Goal: Task Accomplishment & Management: Complete application form

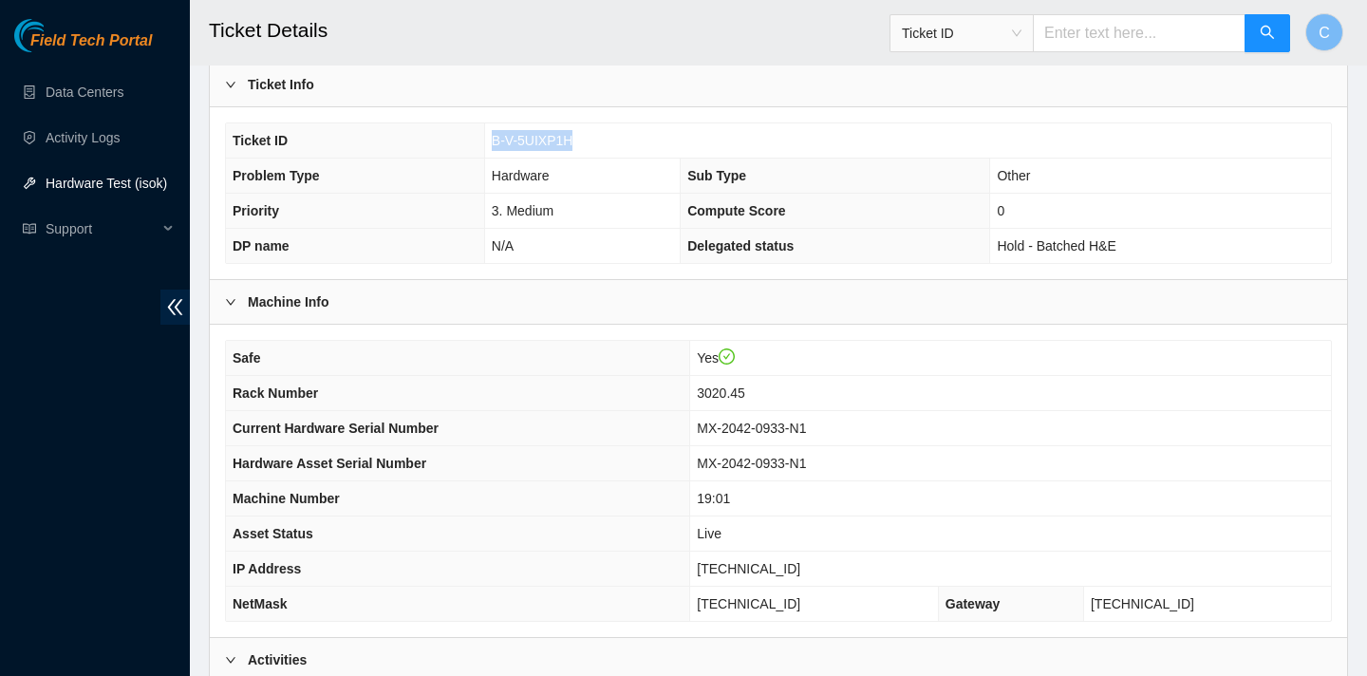
scroll to position [346, 0]
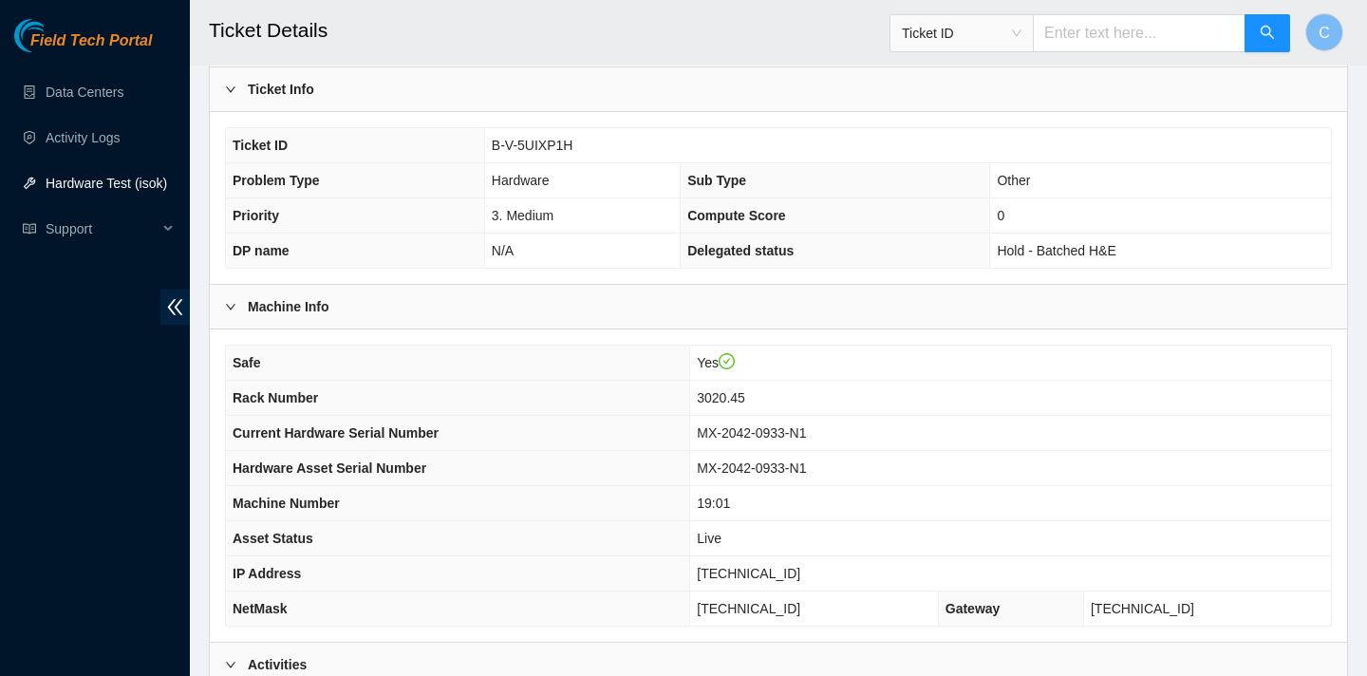
click at [690, 358] on th "Safe" at bounding box center [458, 363] width 464 height 35
drag, startPoint x: 804, startPoint y: 571, endPoint x: 716, endPoint y: 571, distance: 88.3
click at [716, 571] on tr "IP Address 23.3.98.9" at bounding box center [778, 573] width 1105 height 35
copy tr "23.3.98.9"
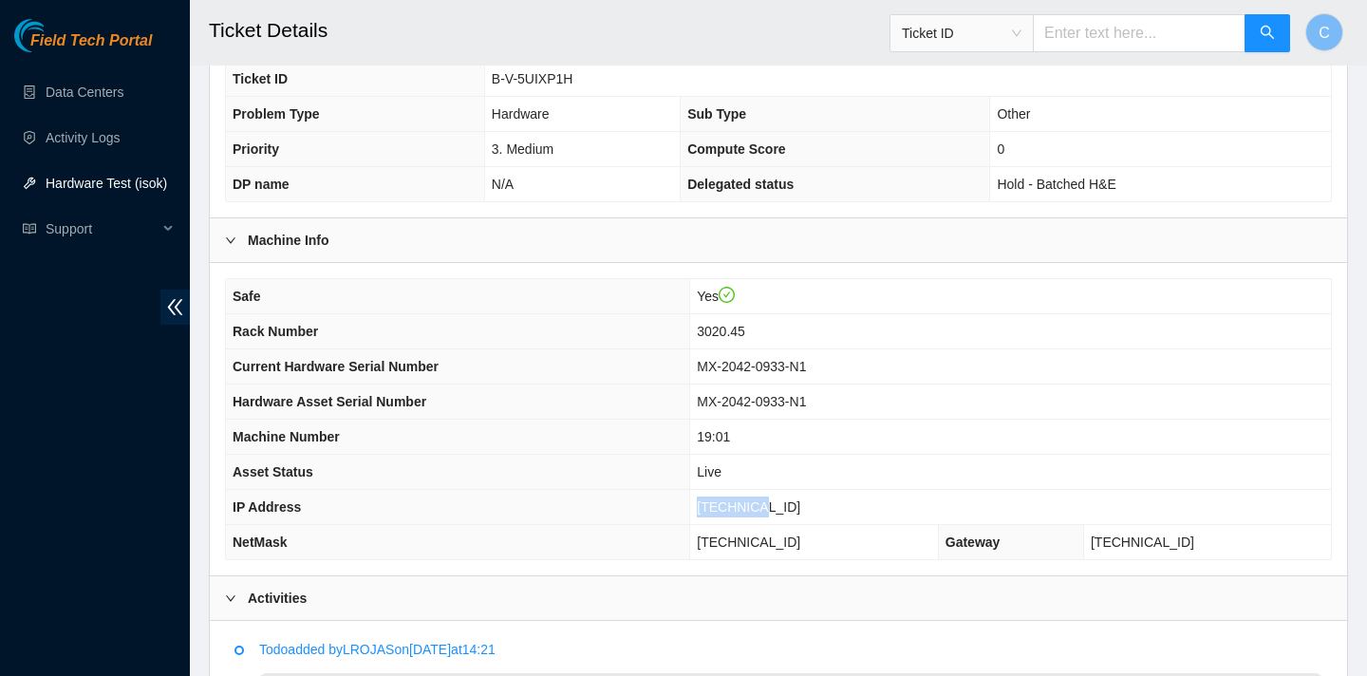
scroll to position [466, 0]
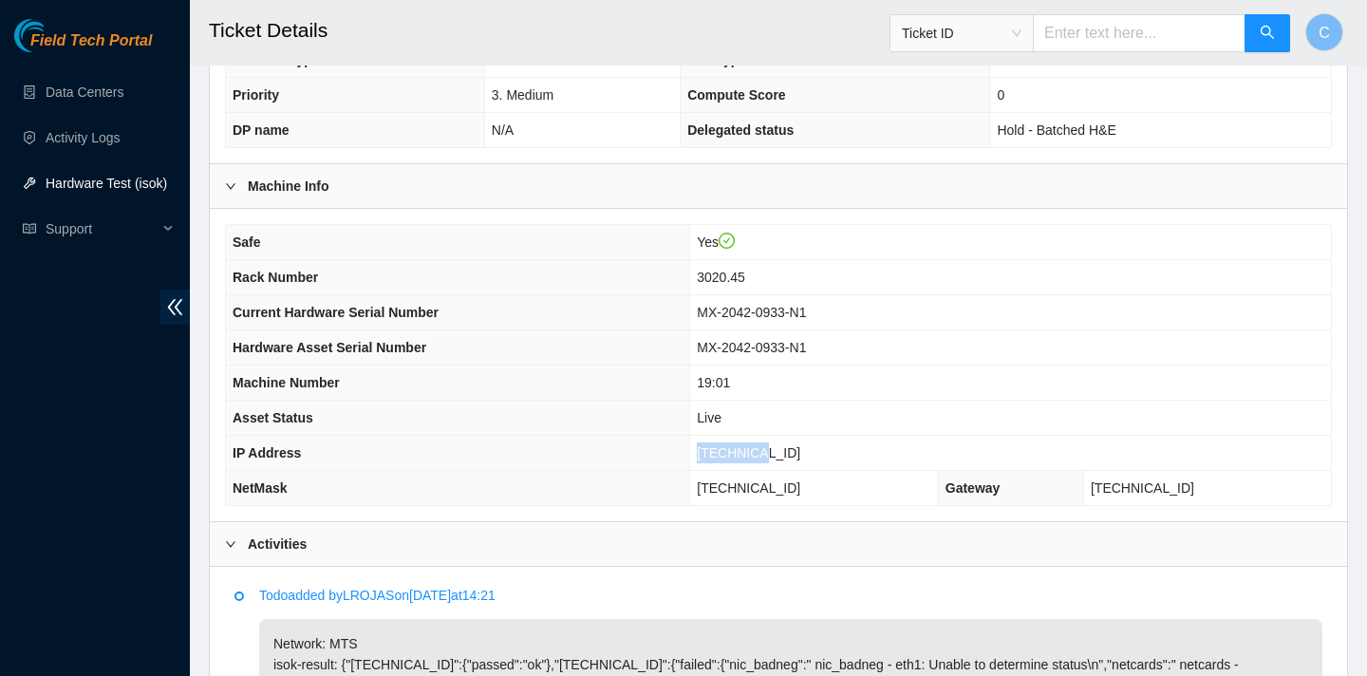
drag, startPoint x: 849, startPoint y: 483, endPoint x: 742, endPoint y: 480, distance: 107.3
click at [742, 480] on td "[TECHNICAL_ID]" at bounding box center [814, 488] width 249 height 35
copy span "[TECHNICAL_ID]"
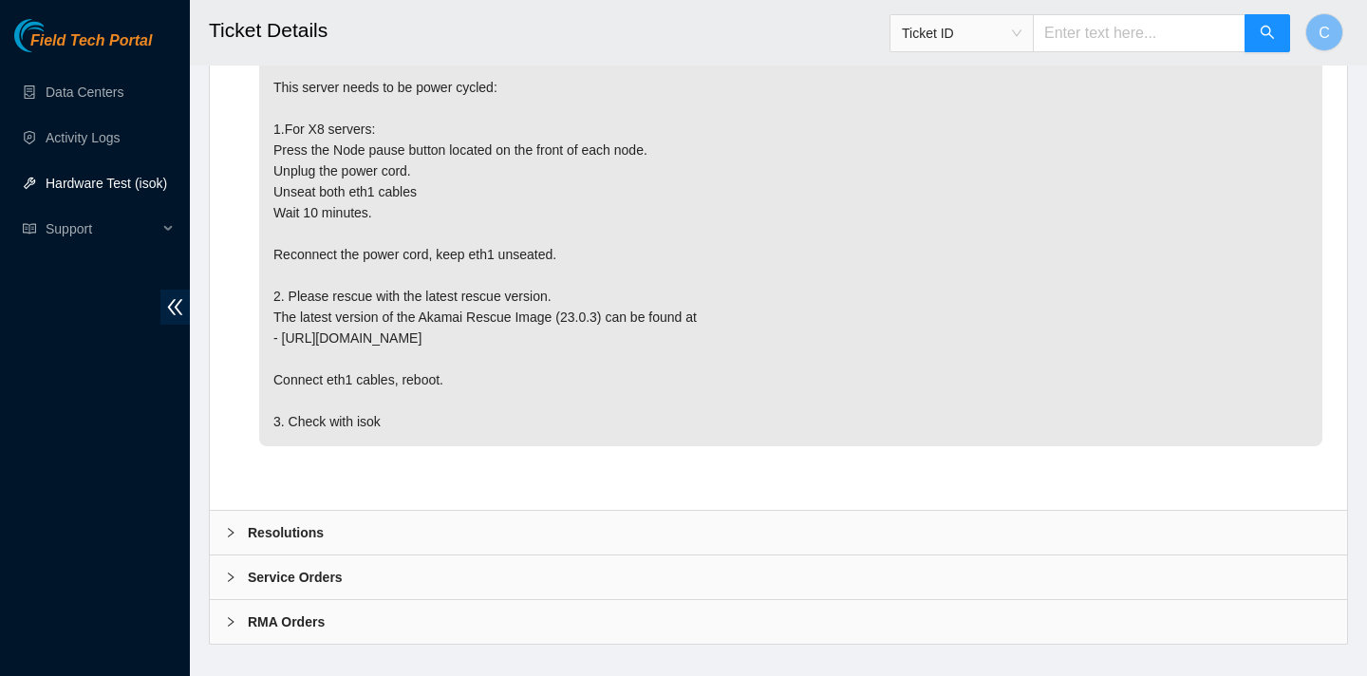
scroll to position [1134, 0]
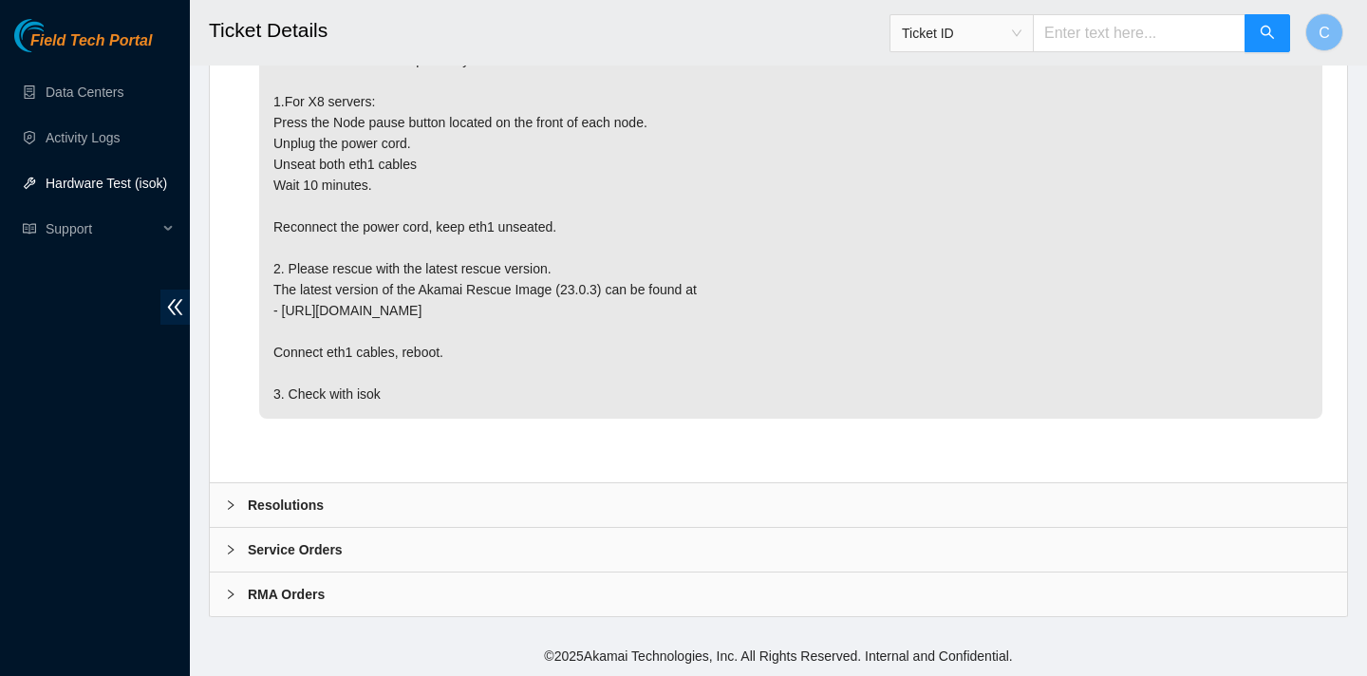
click at [233, 500] on icon "right" at bounding box center [230, 504] width 11 height 11
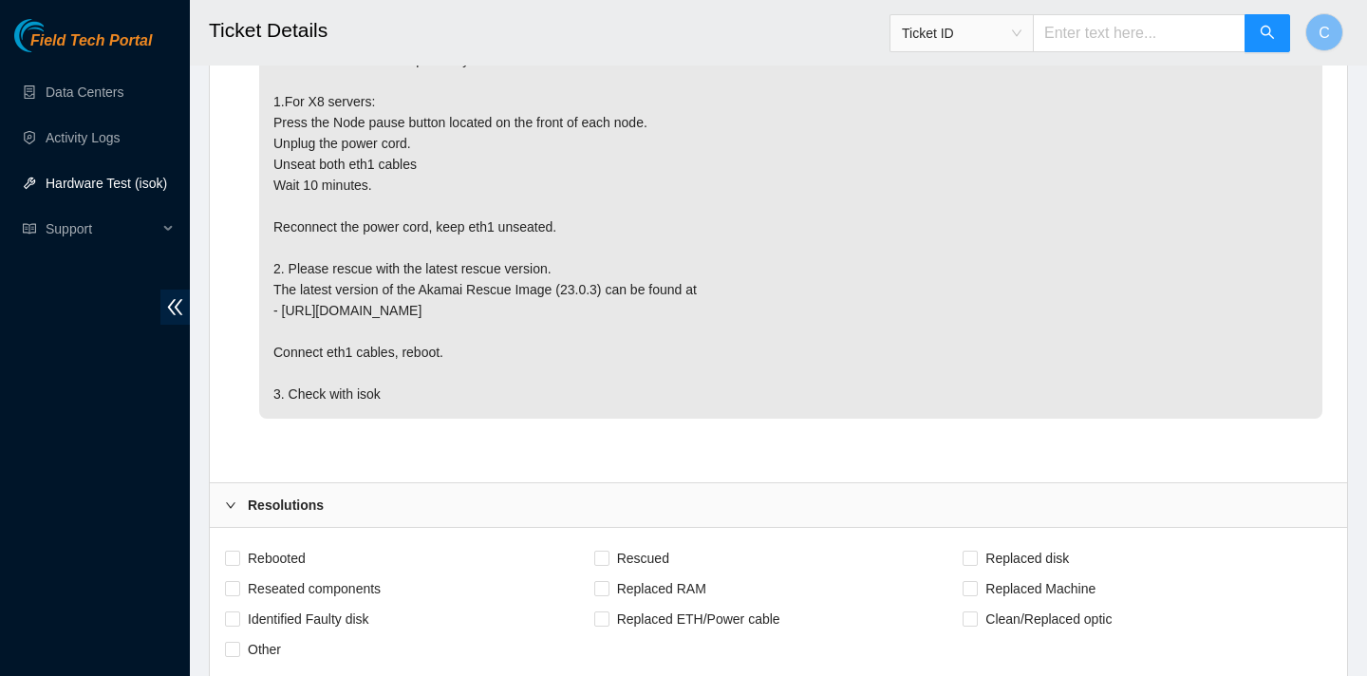
scroll to position [1549, 0]
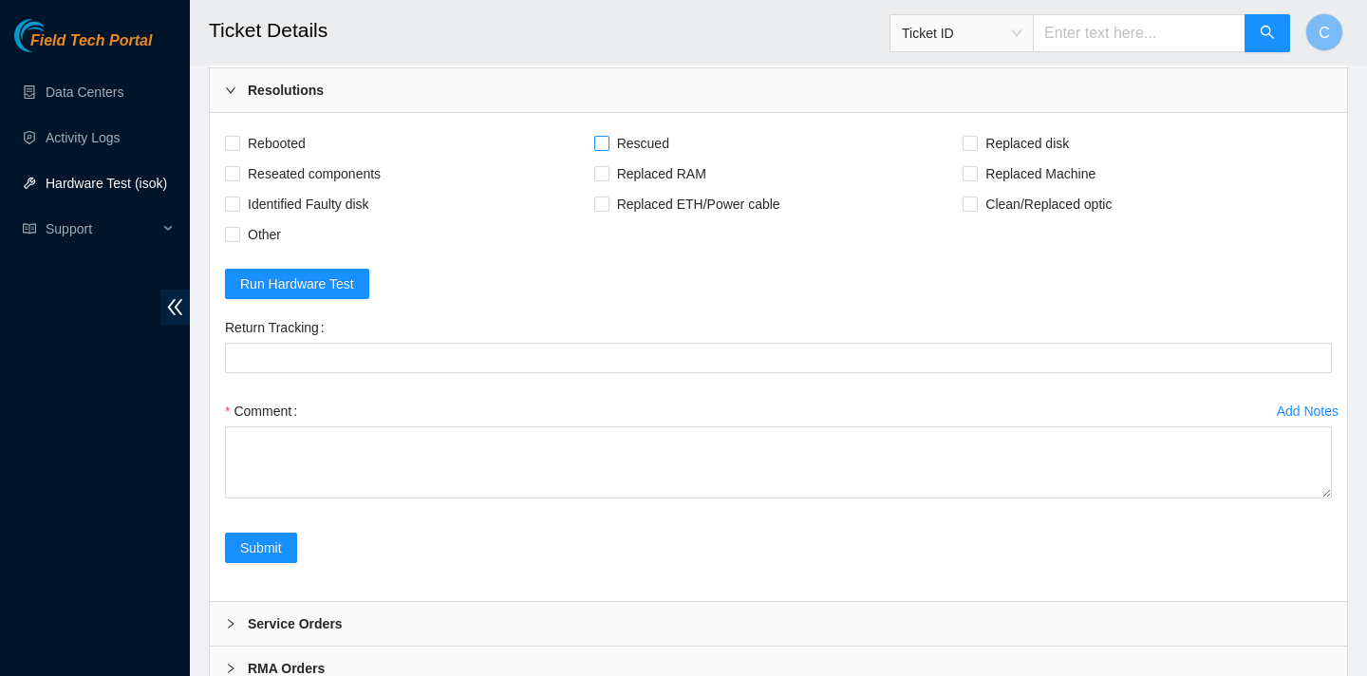
click at [604, 141] on input "Rescued" at bounding box center [600, 142] width 13 height 13
checkbox input "true"
click at [235, 146] on input "Rebooted" at bounding box center [231, 142] width 13 height 13
checkbox input "true"
click at [236, 175] on input "Reseated components" at bounding box center [231, 172] width 13 height 13
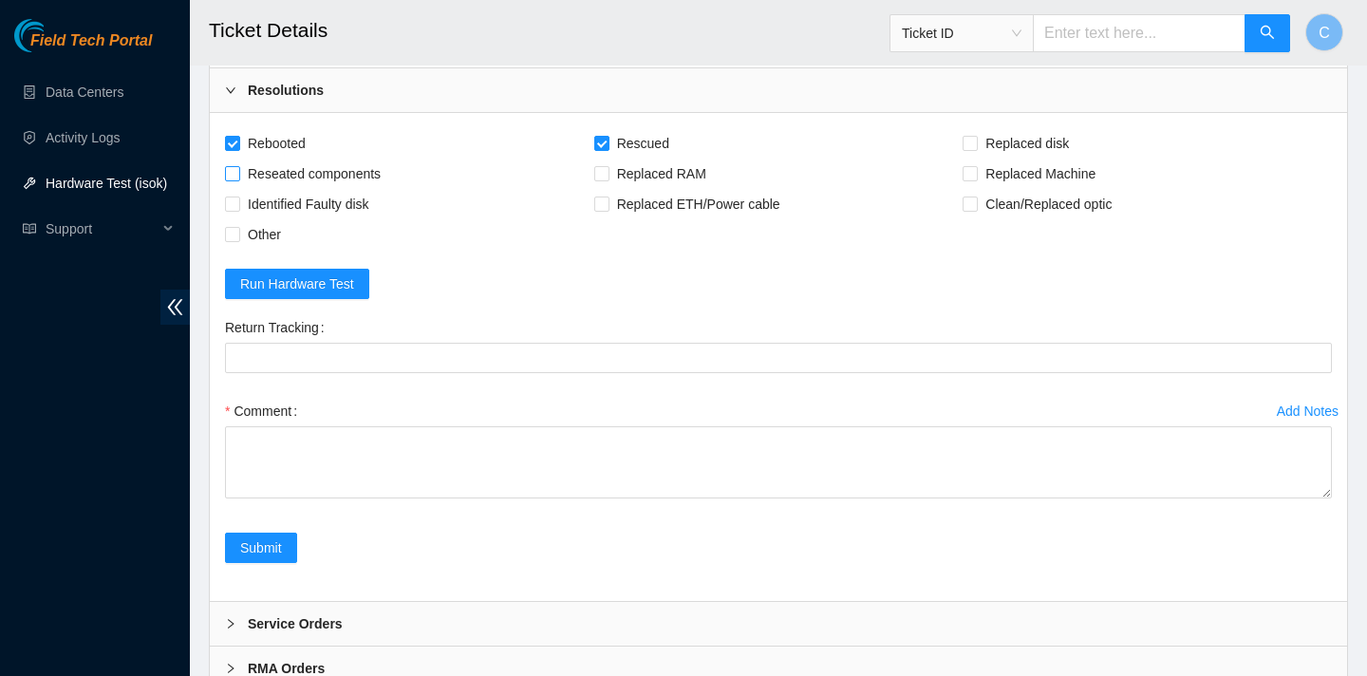
checkbox input "true"
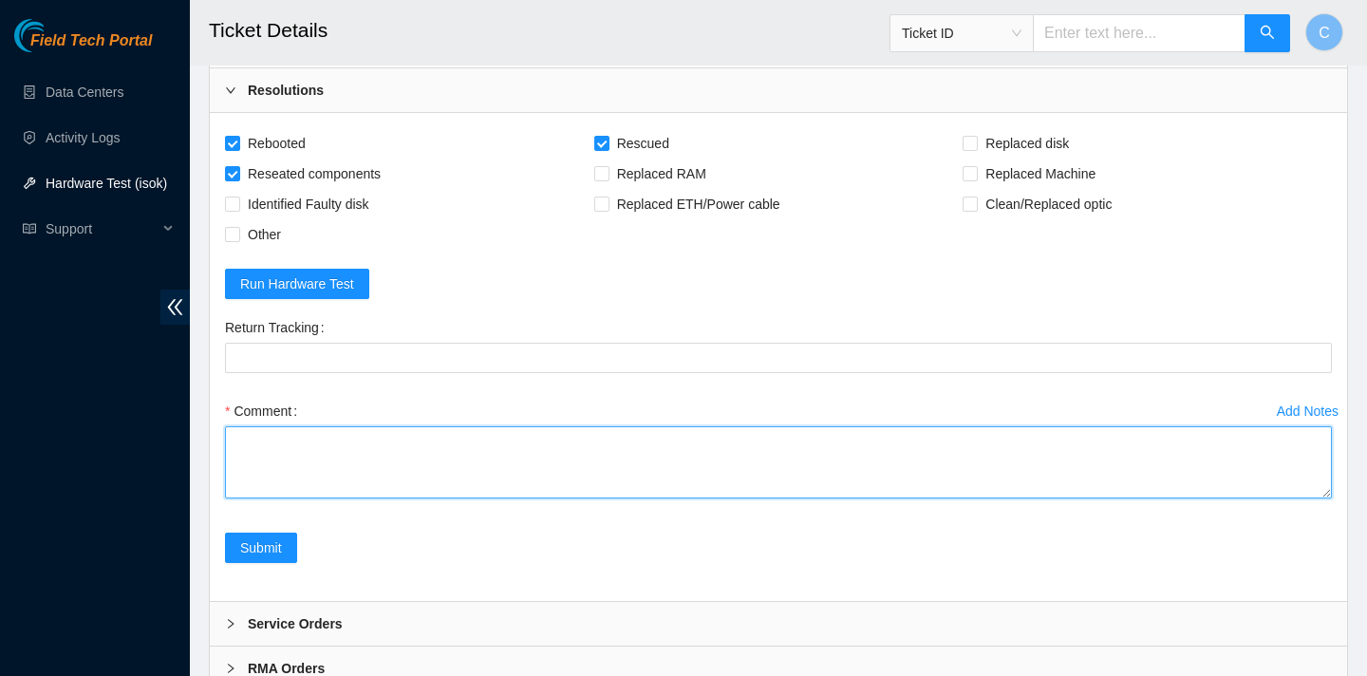
click at [653, 476] on textarea "Comment" at bounding box center [778, 462] width 1107 height 72
paste textarea "verified SN gained power cycle permission form NOCC power cycled for 10 minutes…"
click at [472, 442] on textarea "verified SN gained power cycle permission form NOCC power cycled for 10 minutes…" at bounding box center [778, 462] width 1107 height 72
paste textarea "23.3.98.9 : failed: backend: null, netcards: netcards - 1 , nic_badneg: nic_bad…"
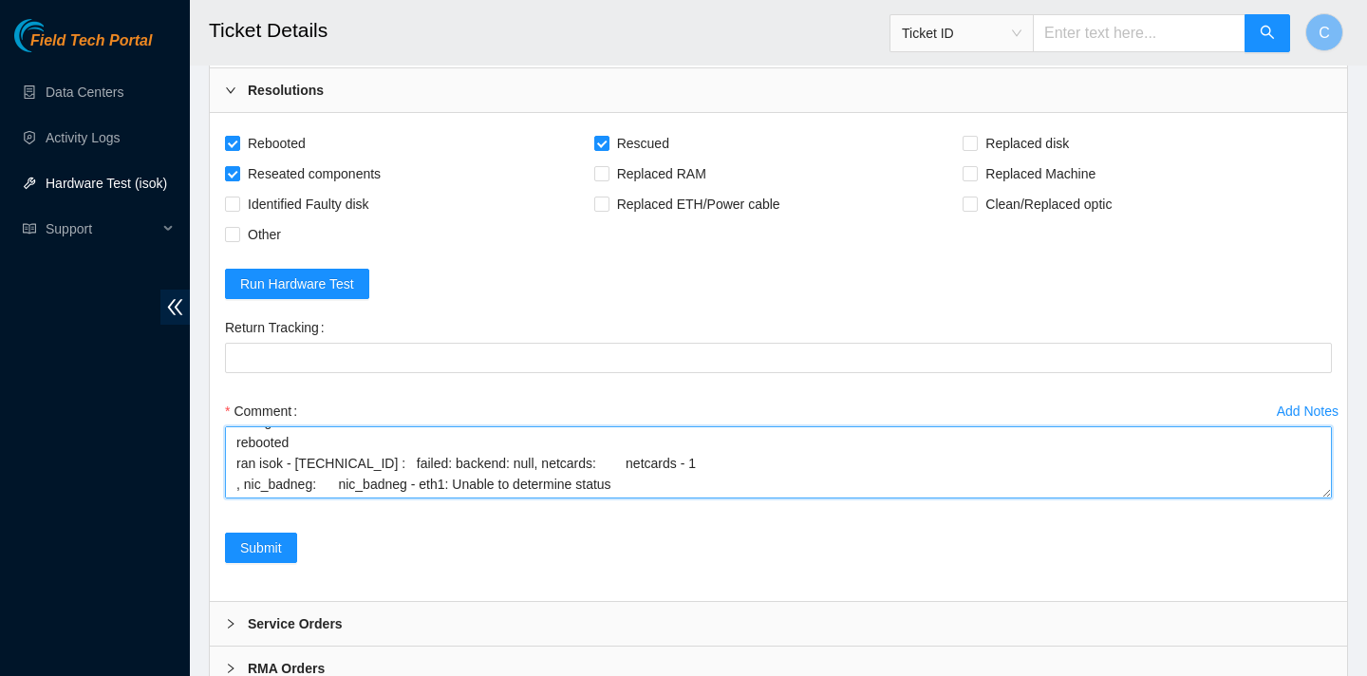
scroll to position [178, 0]
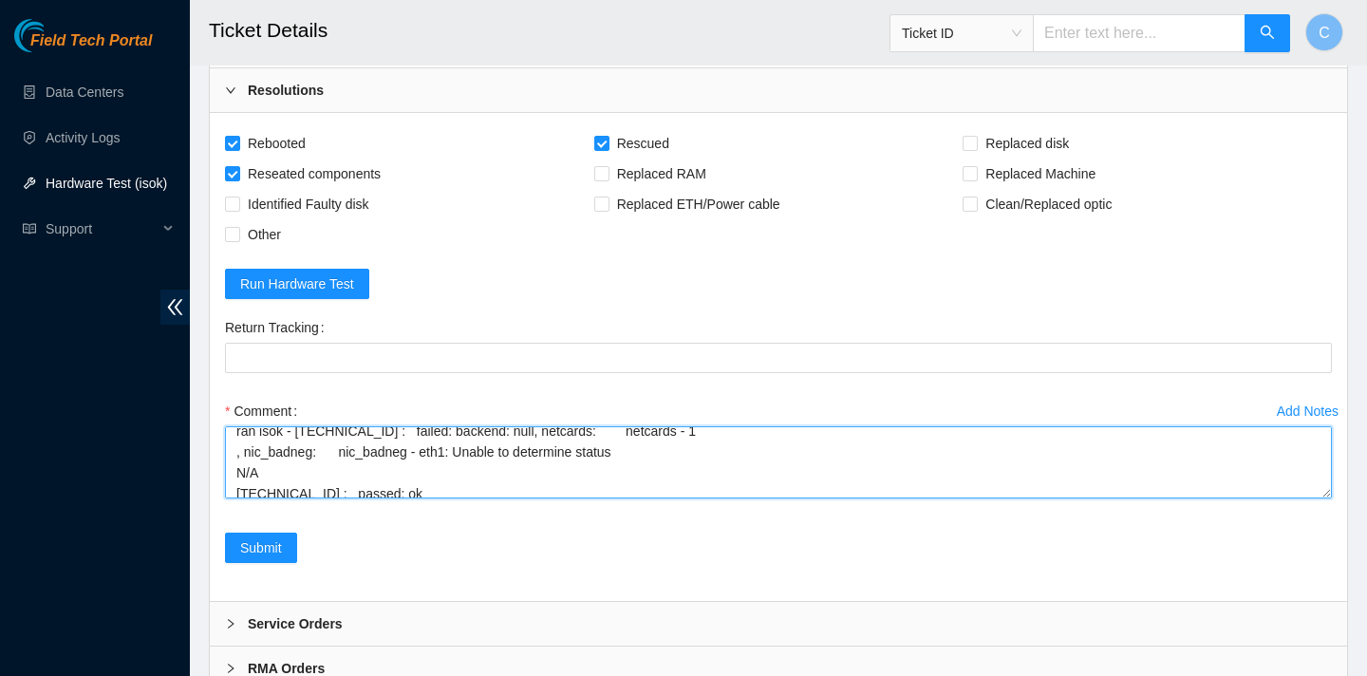
click at [265, 471] on textarea "verified SN gained power cycle permission form NOCC power cycled for 10 minutes…" at bounding box center [778, 462] width 1107 height 72
click at [299, 431] on textarea "verified SN gained power cycle permission form NOCC power cycled for 10 minutes…" at bounding box center [778, 462] width 1107 height 72
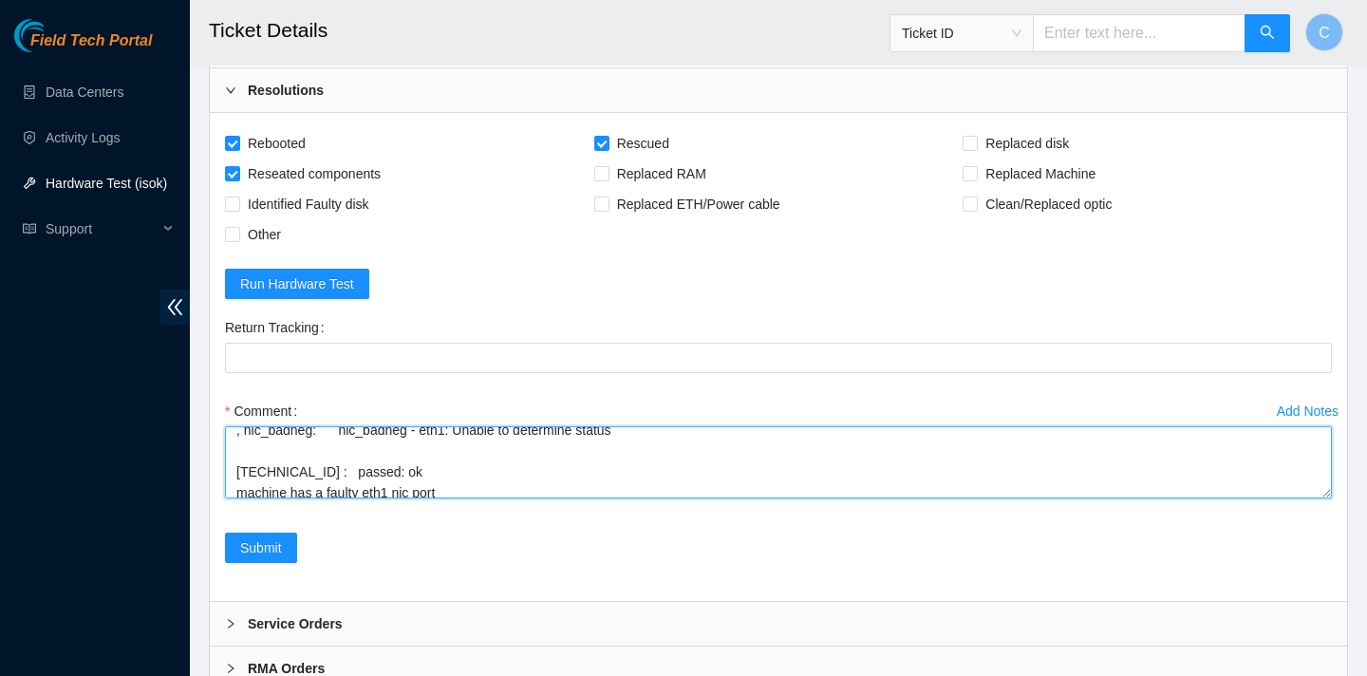
scroll to position [251, 0]
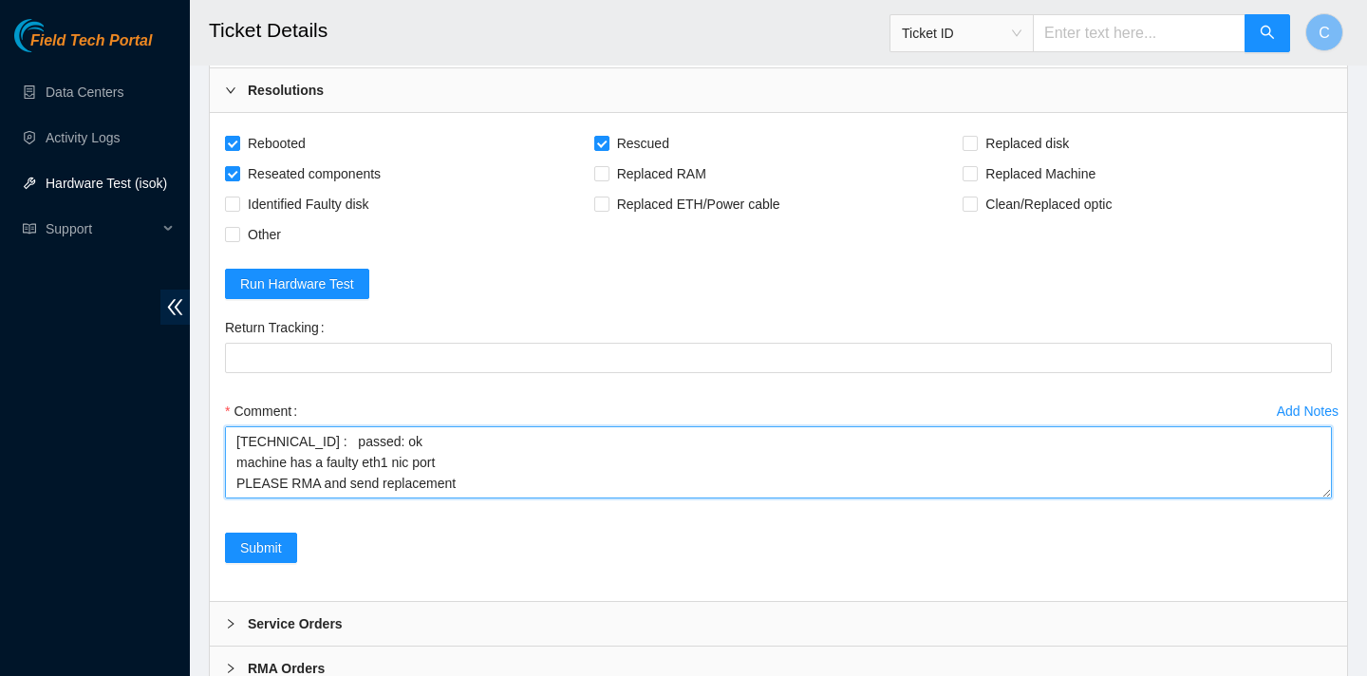
click at [235, 464] on textarea "verified SN gained power cycle permission form NOCC power cycled for 10 minutes…" at bounding box center [778, 462] width 1107 height 72
type textarea "verified SN gained power cycle permission form NOCC power cycled for 10 minutes…"
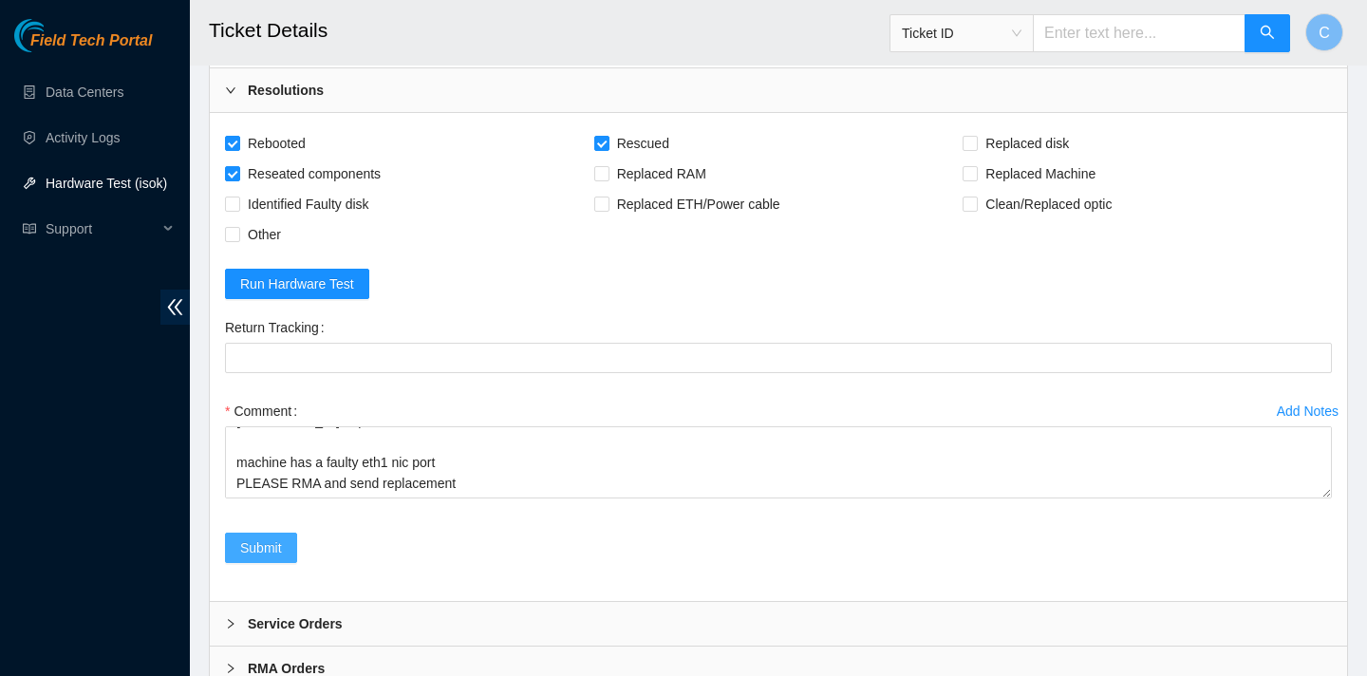
click at [257, 553] on span "Submit" at bounding box center [261, 547] width 42 height 21
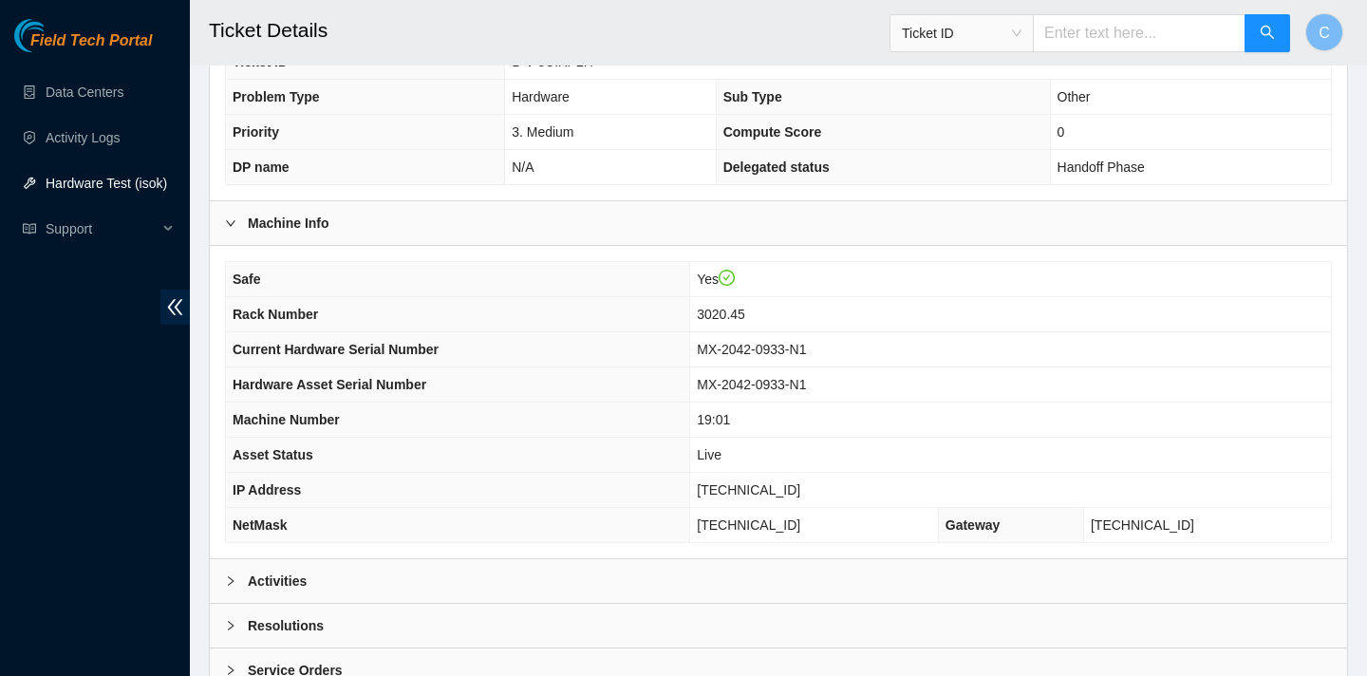
scroll to position [510, 0]
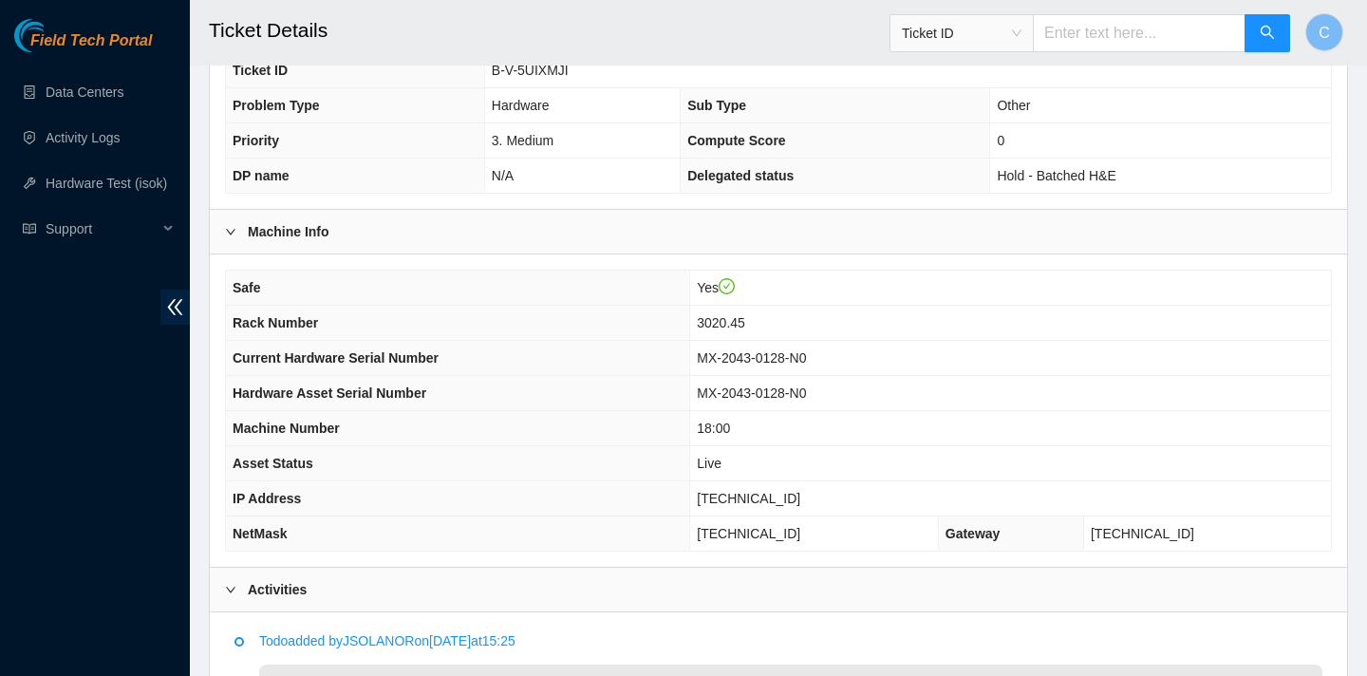
scroll to position [865, 0]
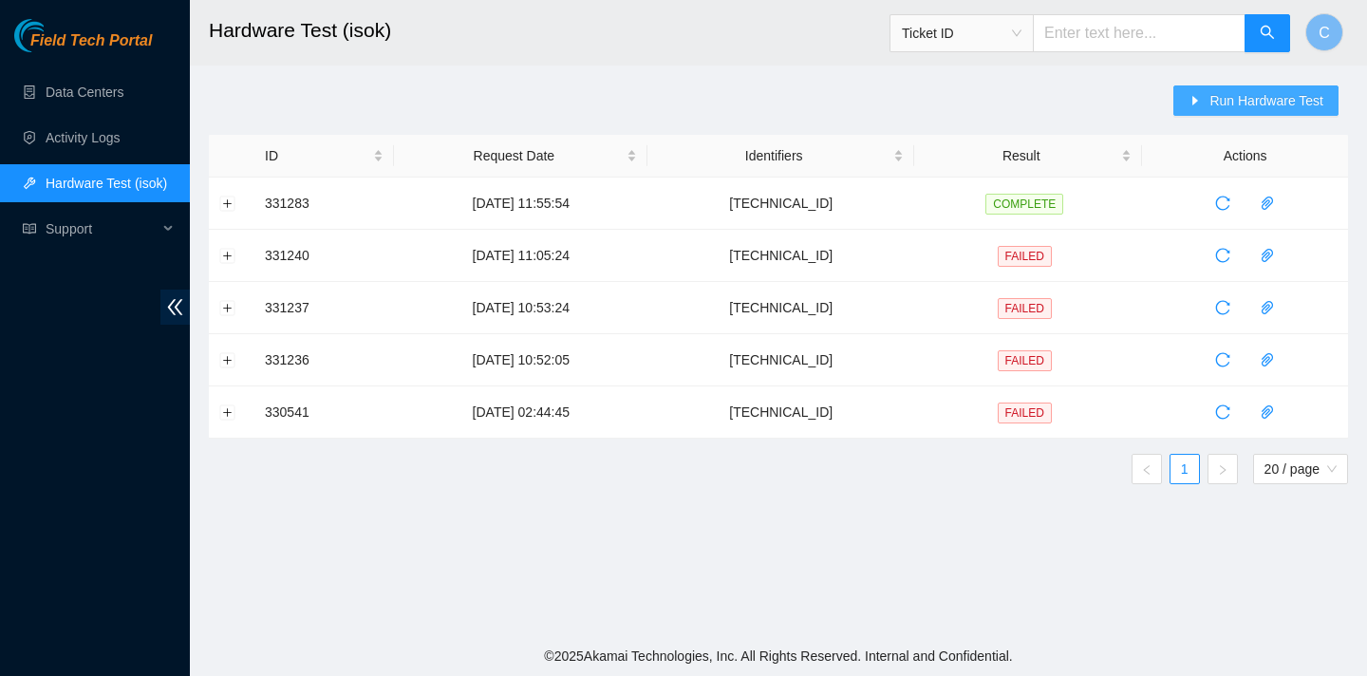
click at [1203, 91] on button "Run Hardware Test" at bounding box center [1255, 100] width 165 height 30
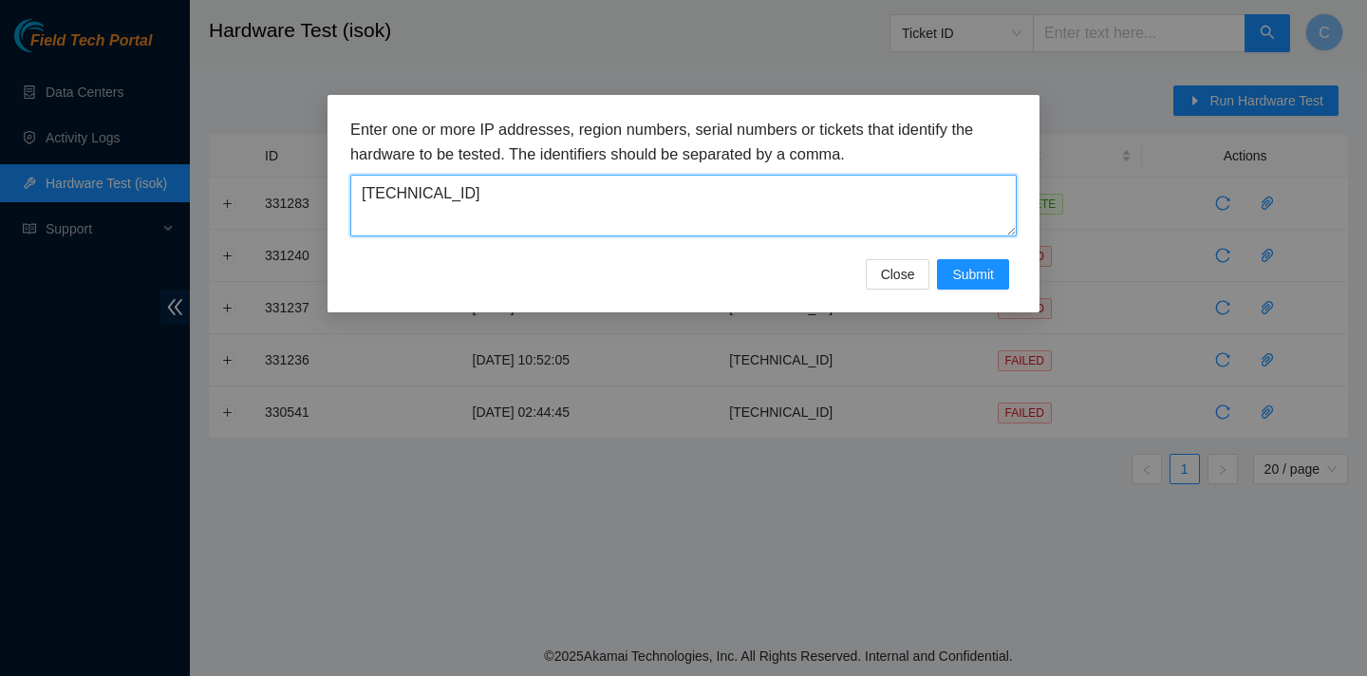
click at [788, 212] on textarea "23.3.98.10" at bounding box center [683, 206] width 666 height 62
type textarea "2"
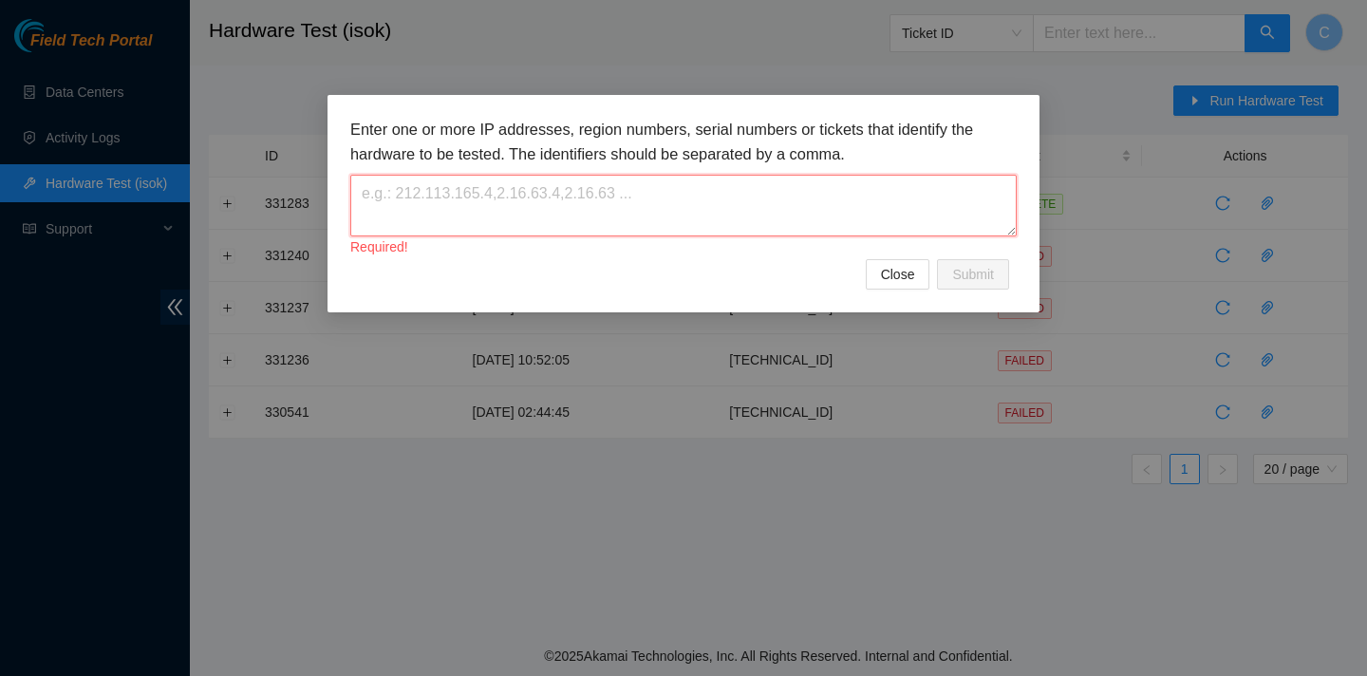
paste textarea "127.0.0.1"
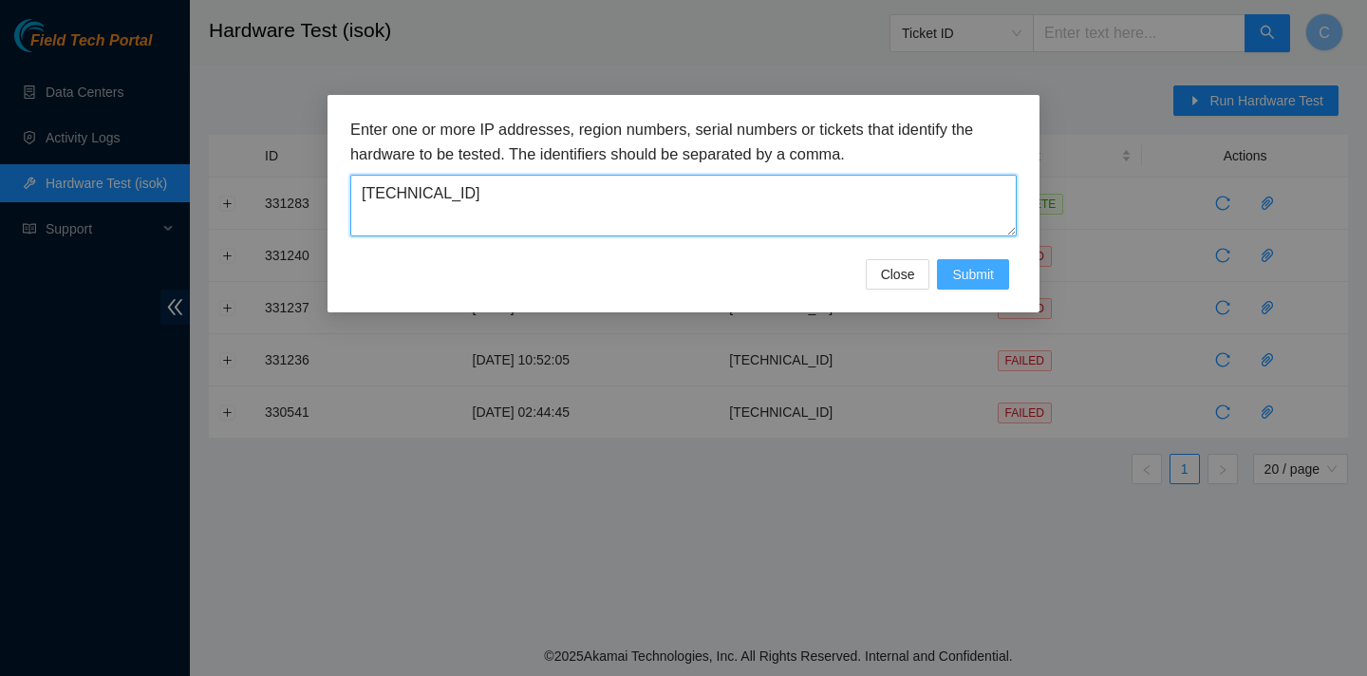
type textarea "127.0.0.1"
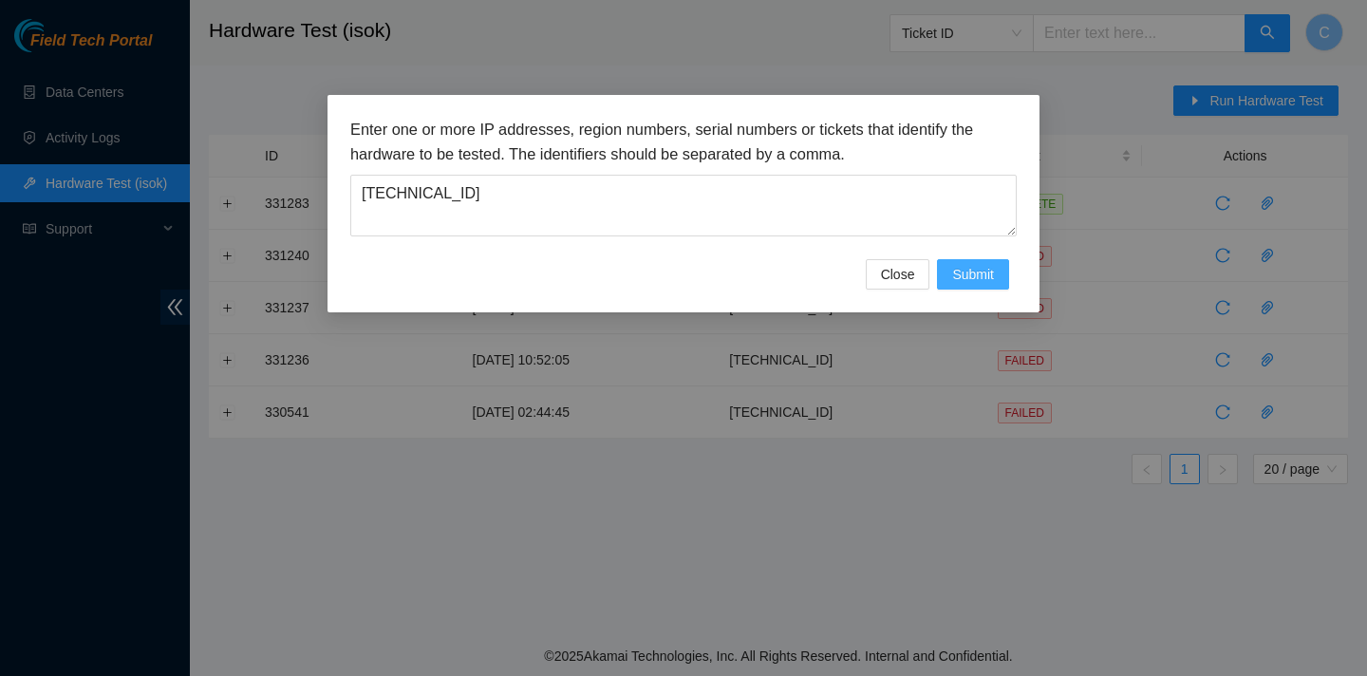
click at [954, 272] on span "Submit" at bounding box center [973, 274] width 42 height 21
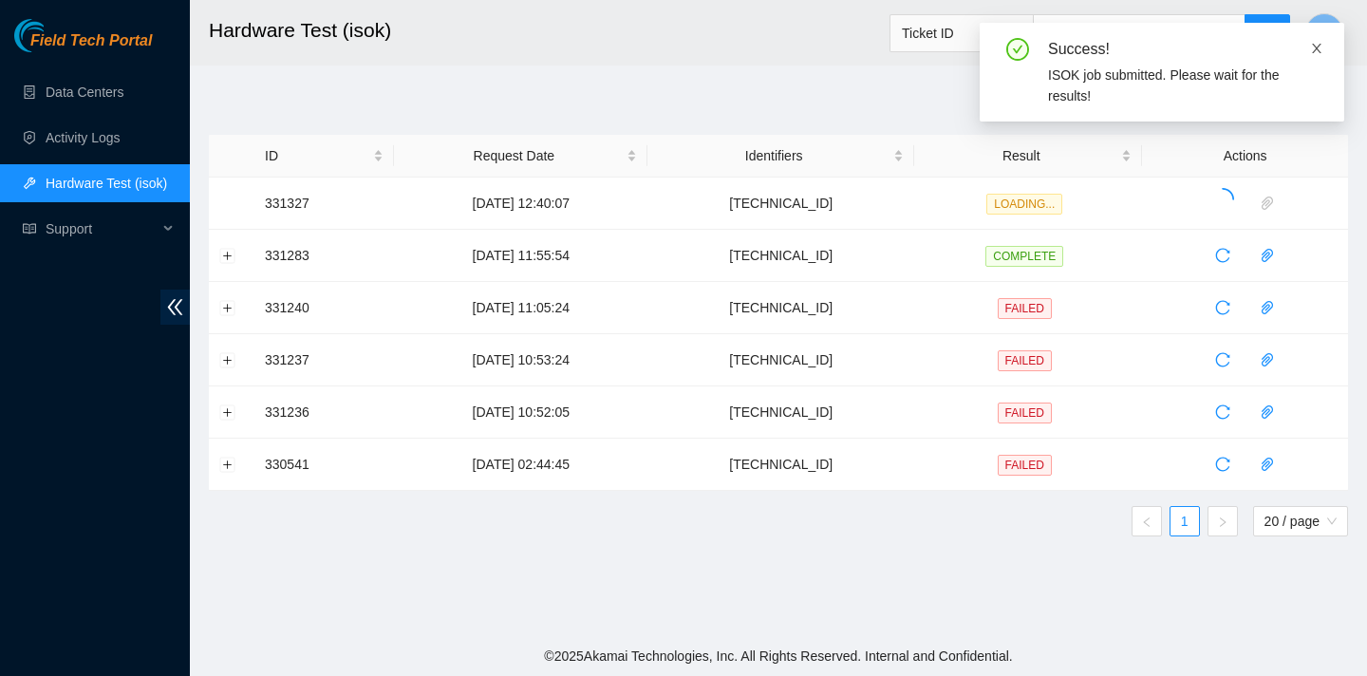
click at [1320, 45] on icon "close" at bounding box center [1316, 48] width 13 height 13
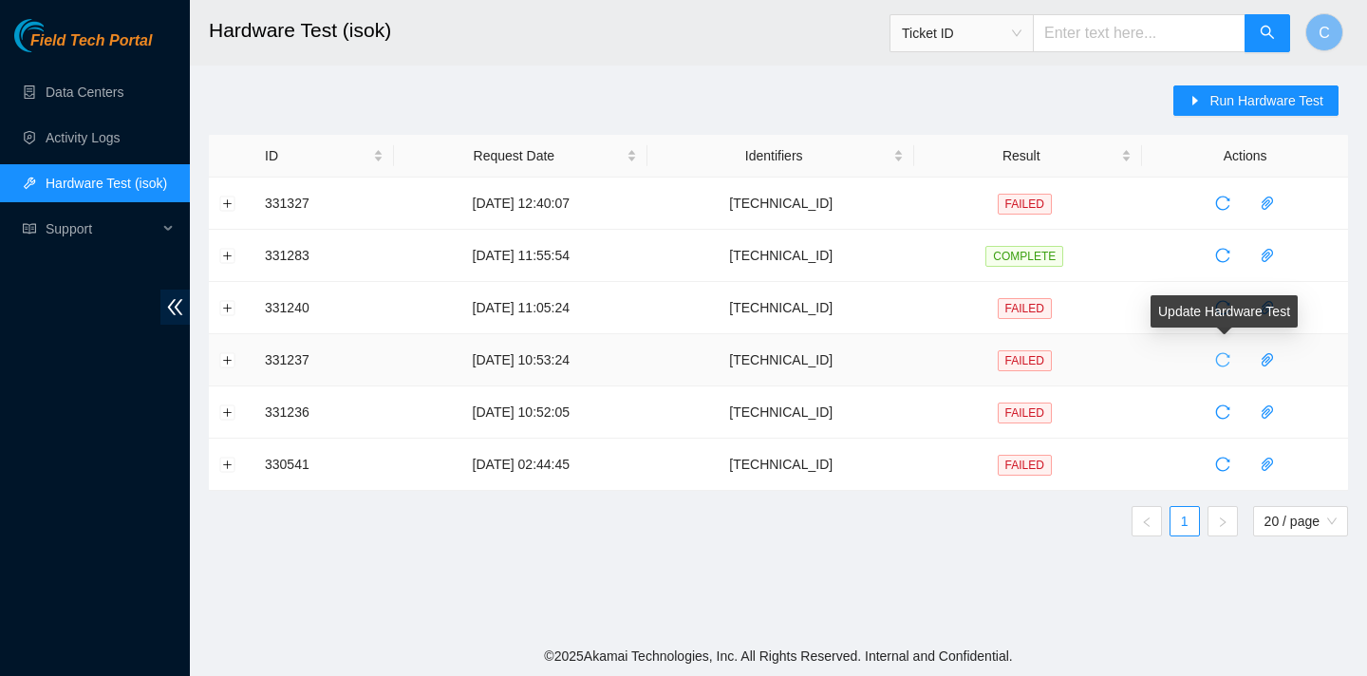
click at [1226, 352] on icon "reload" at bounding box center [1222, 359] width 15 height 15
click at [232, 359] on button "Expand row" at bounding box center [227, 359] width 15 height 15
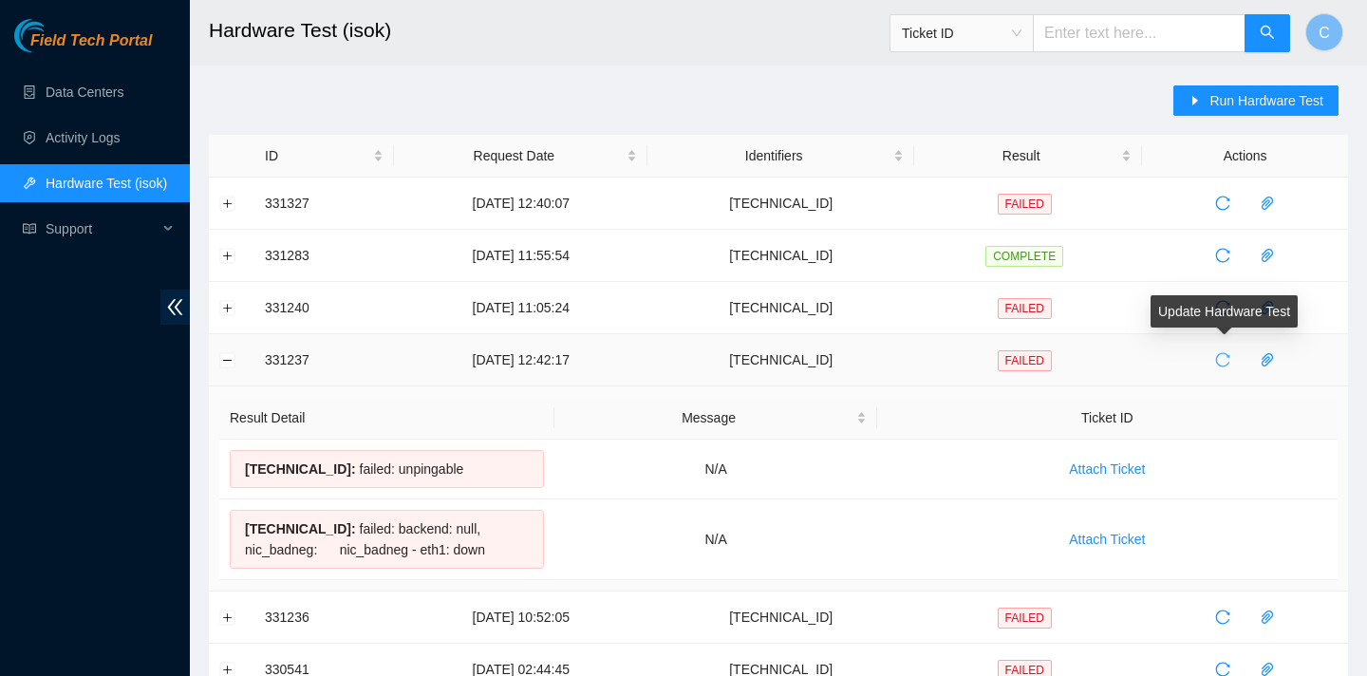
click at [1230, 362] on icon "reload" at bounding box center [1222, 359] width 15 height 15
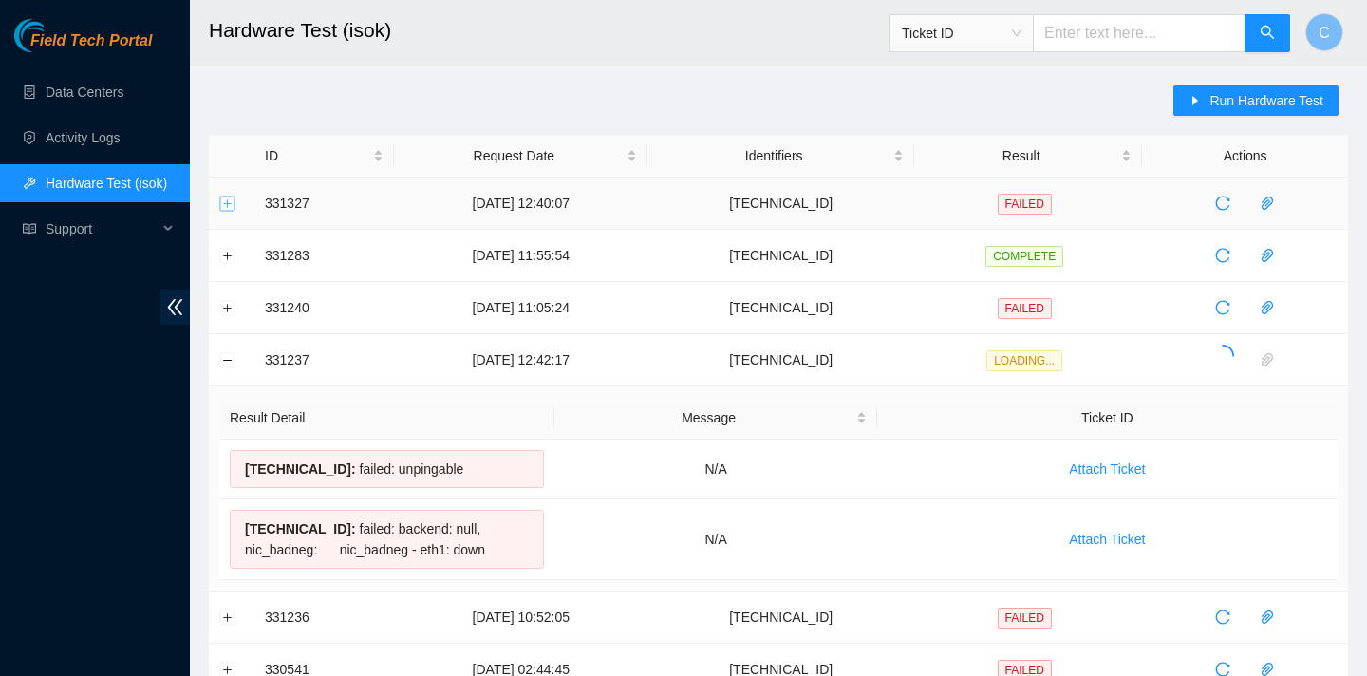
click at [232, 197] on button "Expand row" at bounding box center [227, 203] width 15 height 15
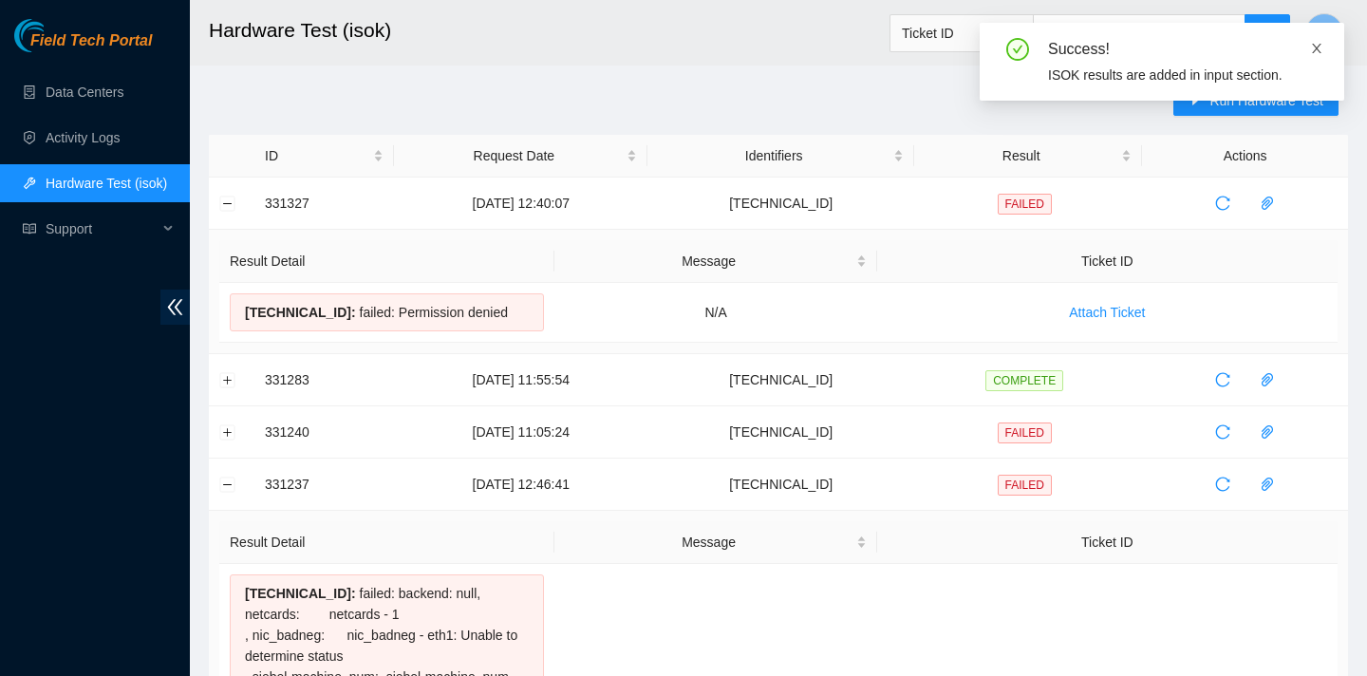
click at [1316, 41] on span at bounding box center [1316, 48] width 13 height 15
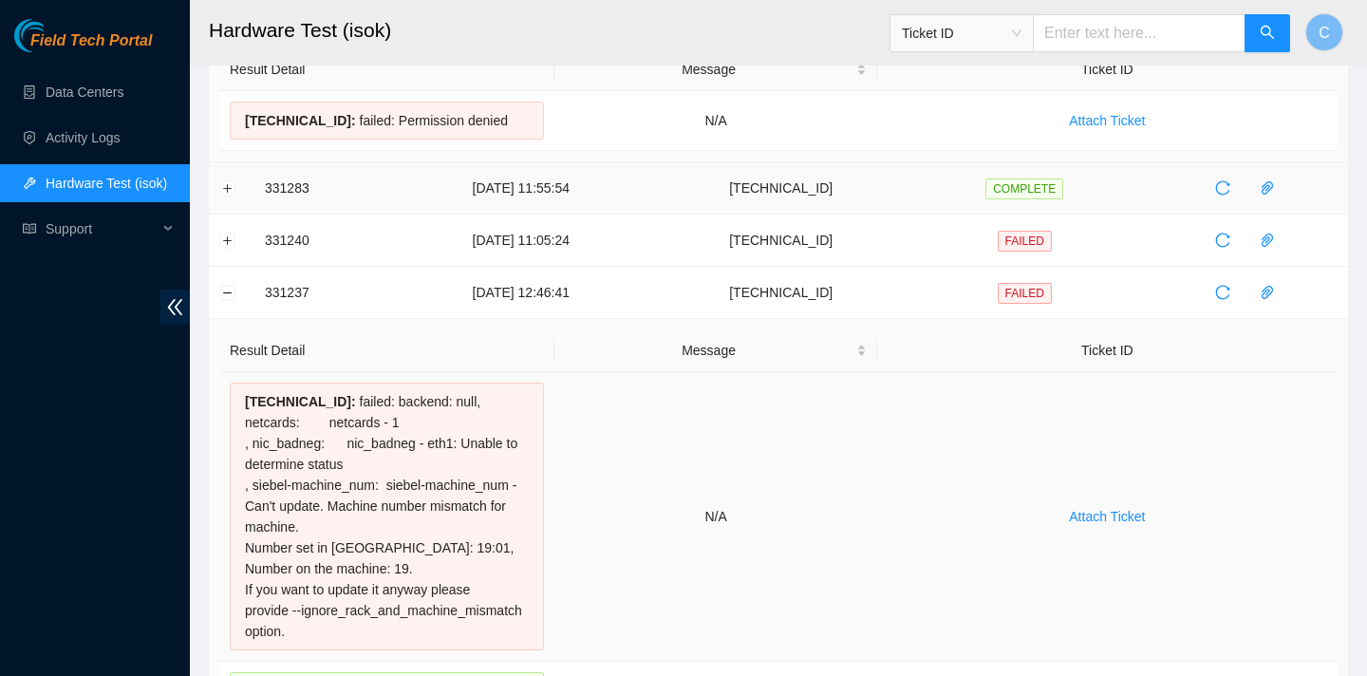
scroll to position [347, 0]
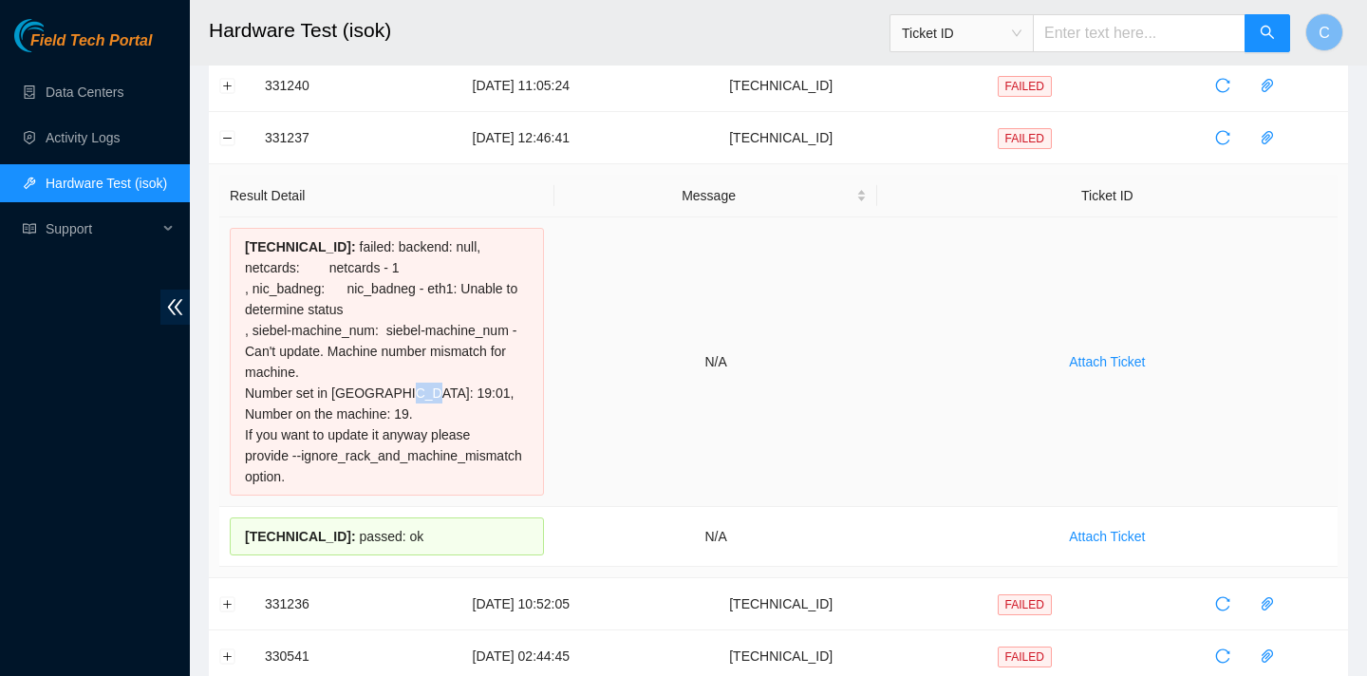
drag, startPoint x: 388, startPoint y: 398, endPoint x: 407, endPoint y: 395, distance: 19.2
click at [410, 395] on div "23.3.98.9 : failed: backend: null, netcards: netcards - 1 , nic_badneg: nic_bad…" at bounding box center [387, 362] width 314 height 268
click at [465, 429] on div "23.3.98.9 : failed: backend: null, netcards: netcards - 1 , nic_badneg: nic_bad…" at bounding box center [387, 362] width 314 height 268
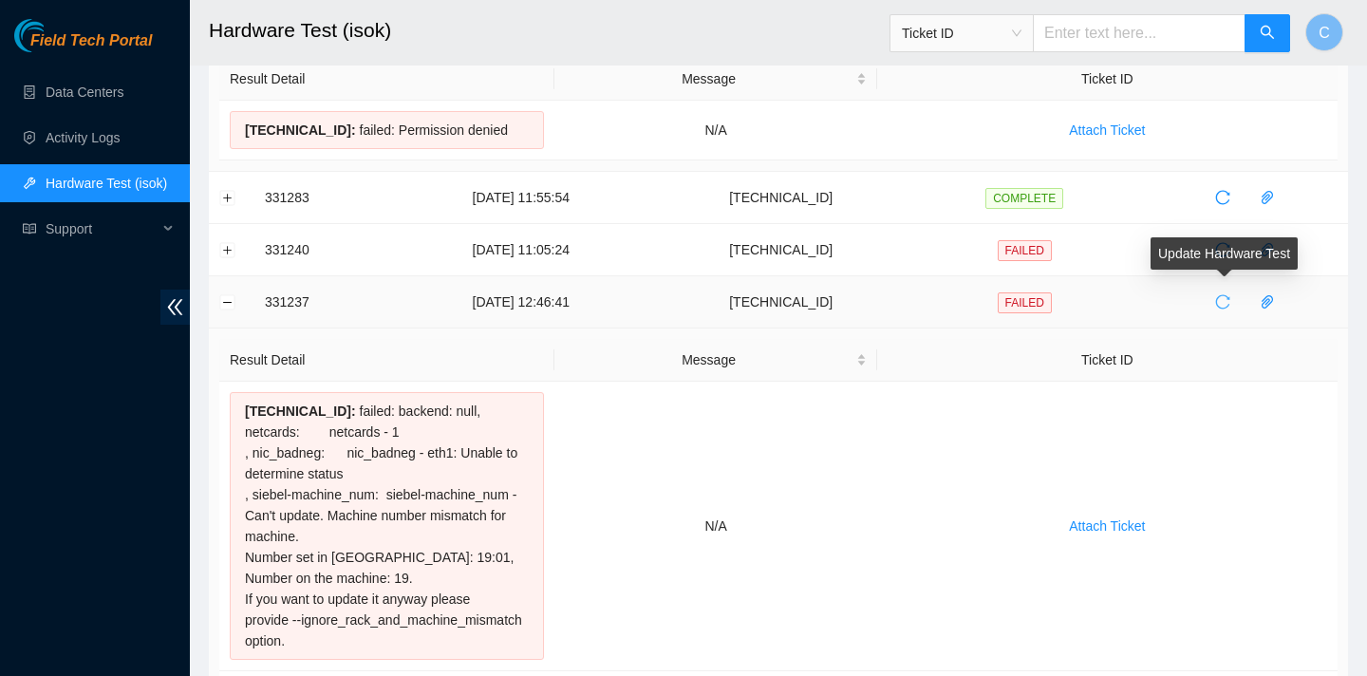
click at [1225, 299] on icon "reload" at bounding box center [1222, 301] width 15 height 15
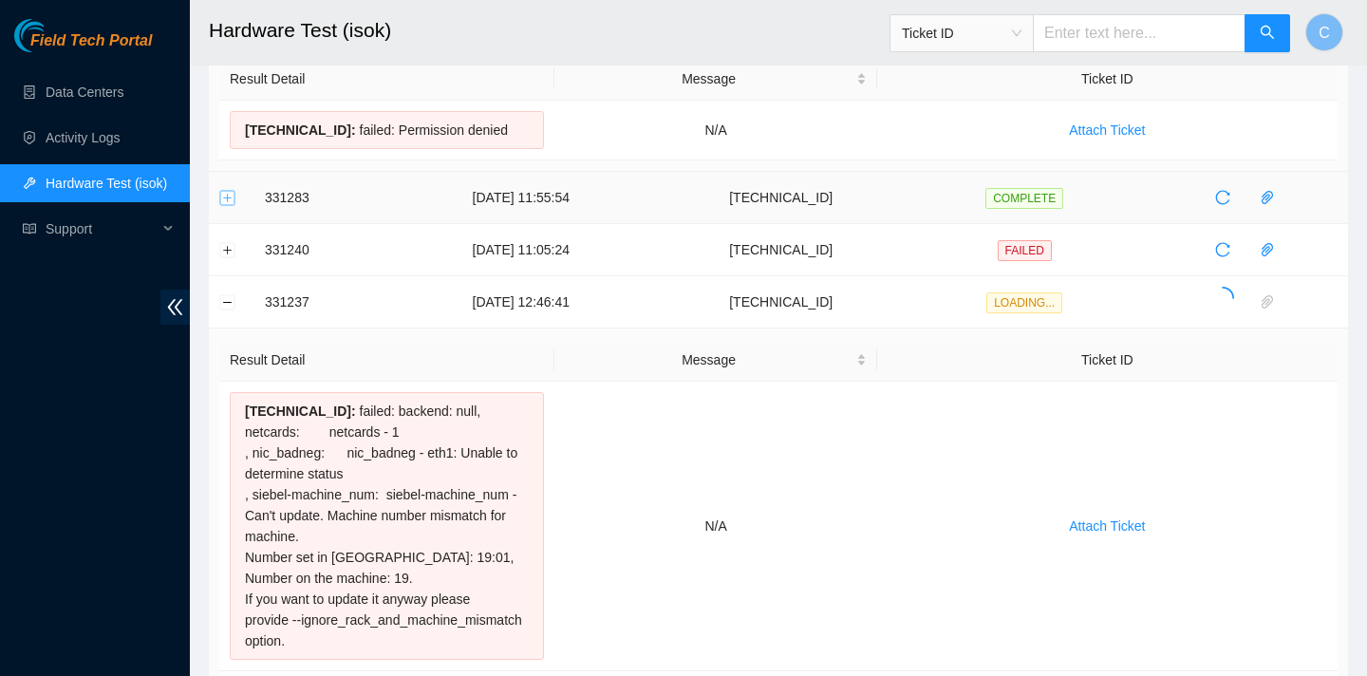
click at [223, 191] on button "Expand row" at bounding box center [227, 197] width 15 height 15
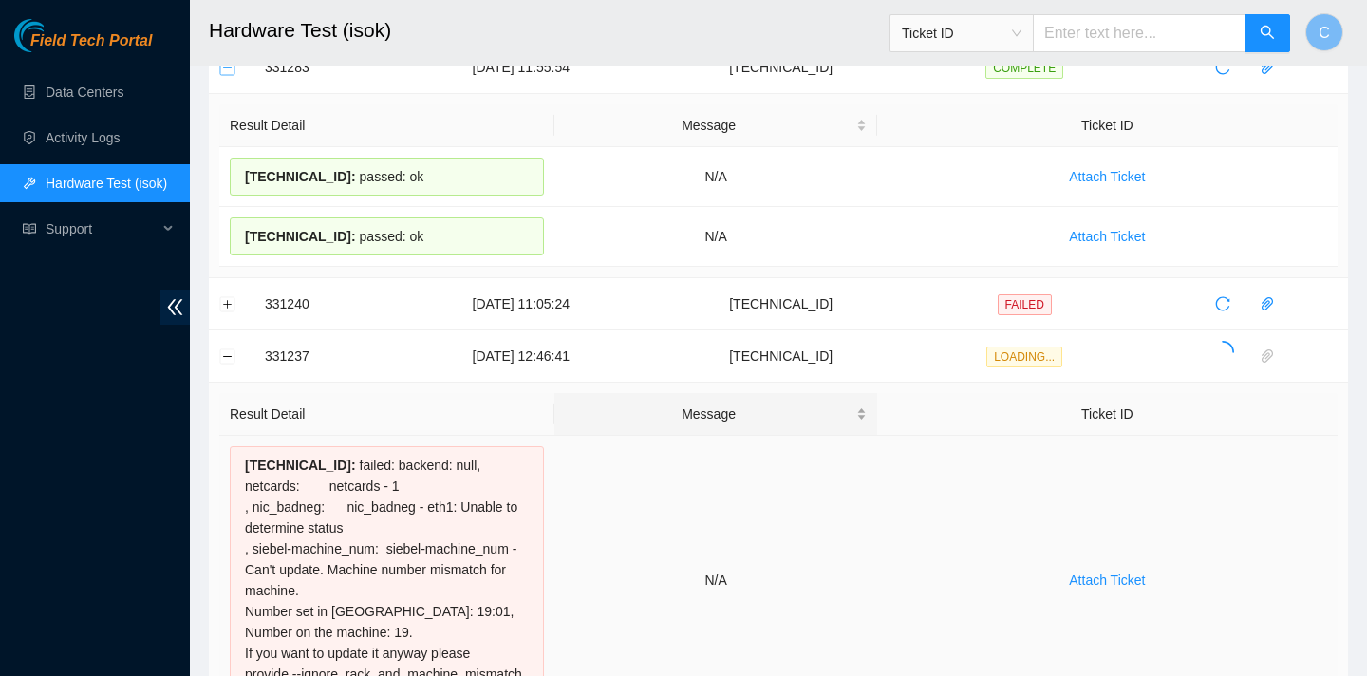
scroll to position [387, 0]
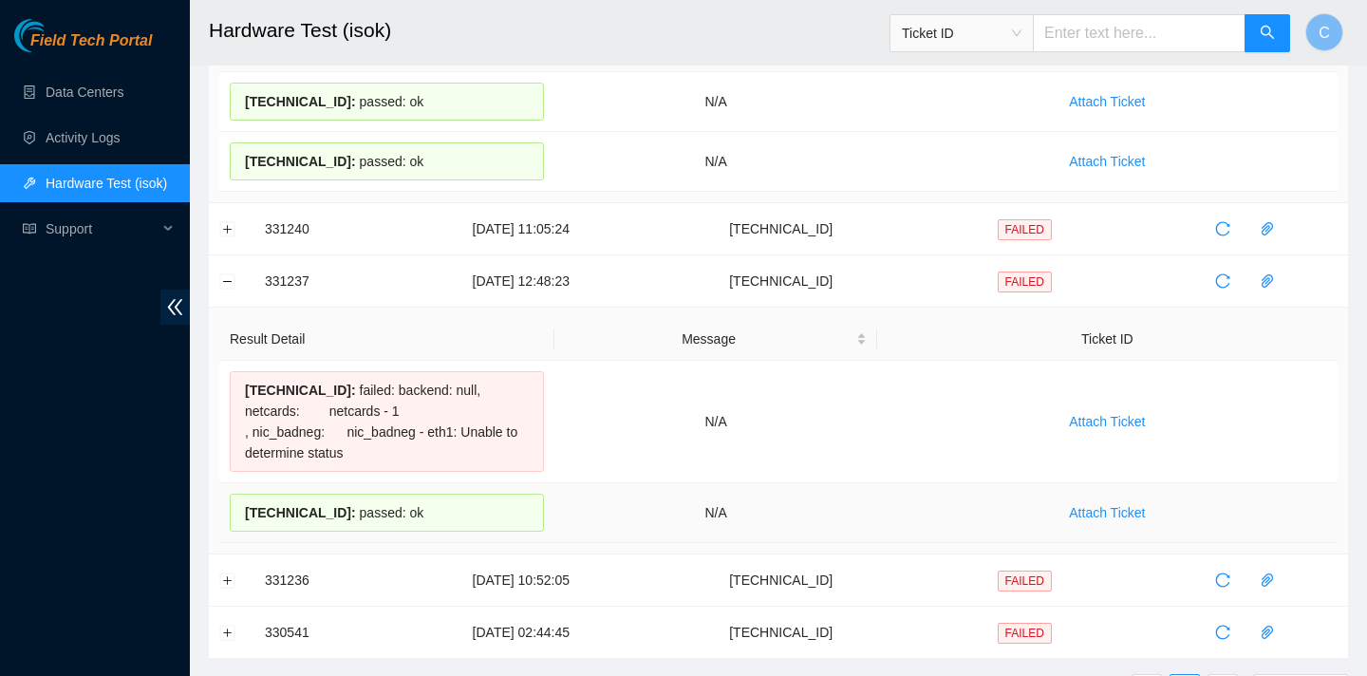
drag, startPoint x: 243, startPoint y: 388, endPoint x: 409, endPoint y: 525, distance: 215.2
click at [409, 525] on tbody "23.3.98.9 : failed: backend: null, netcards: netcards - 1 , nic_badneg: nic_bad…" at bounding box center [778, 452] width 1118 height 182
copy tbody "23.3.98.9 : failed: backend: null, netcards: netcards - 1 , nic_badneg: nic_bad…"
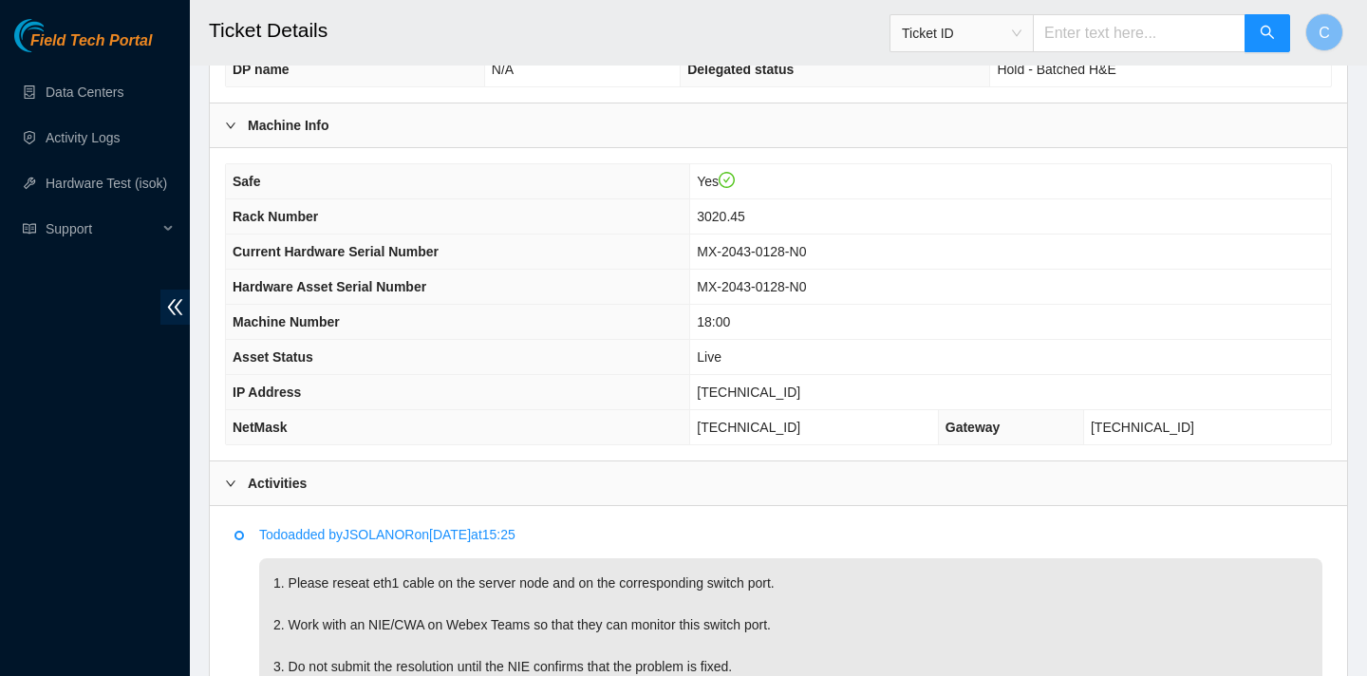
scroll to position [725, 0]
